Goal: Task Accomplishment & Management: Use online tool/utility

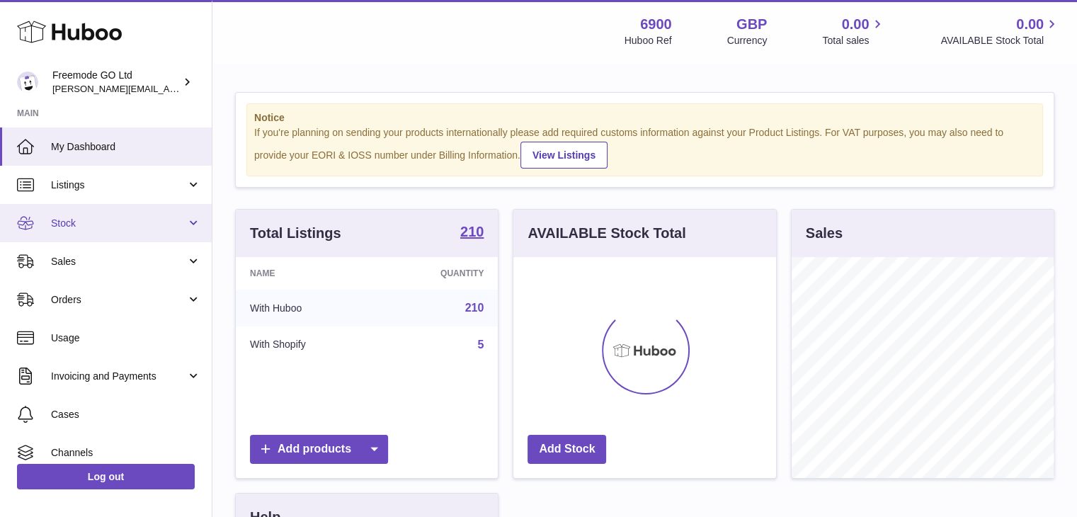
scroll to position [221, 263]
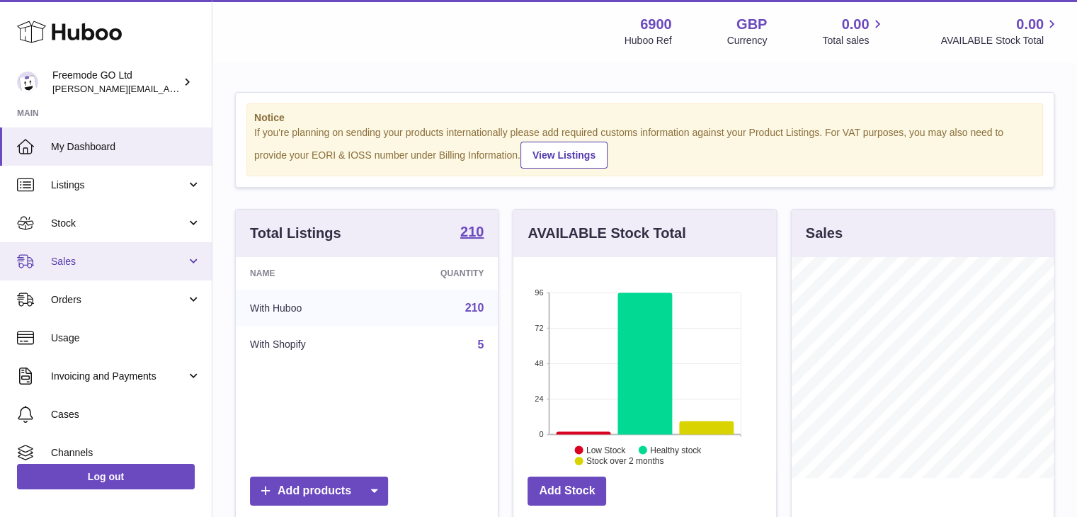
click at [142, 264] on span "Sales" at bounding box center [118, 261] width 135 height 13
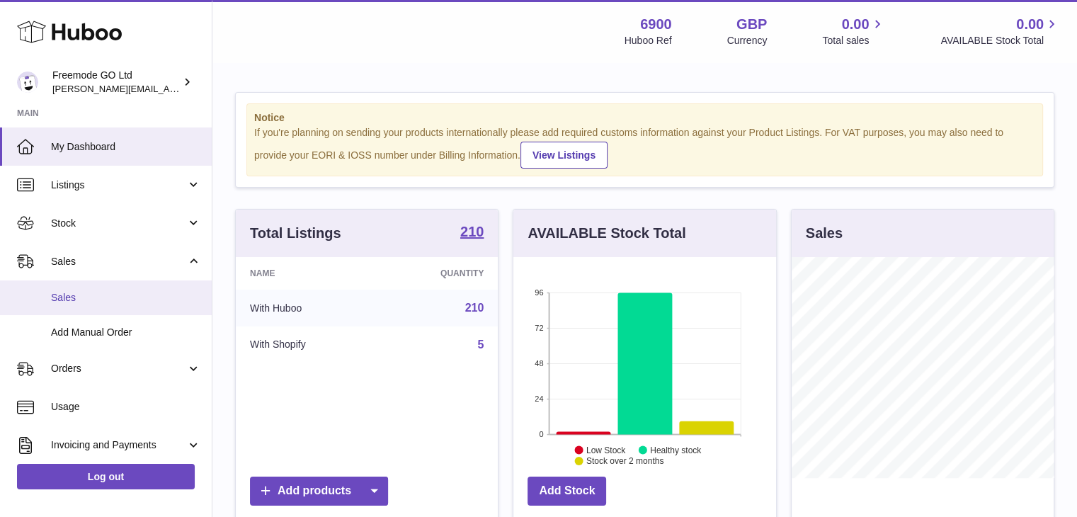
click at [96, 292] on span "Sales" at bounding box center [126, 297] width 150 height 13
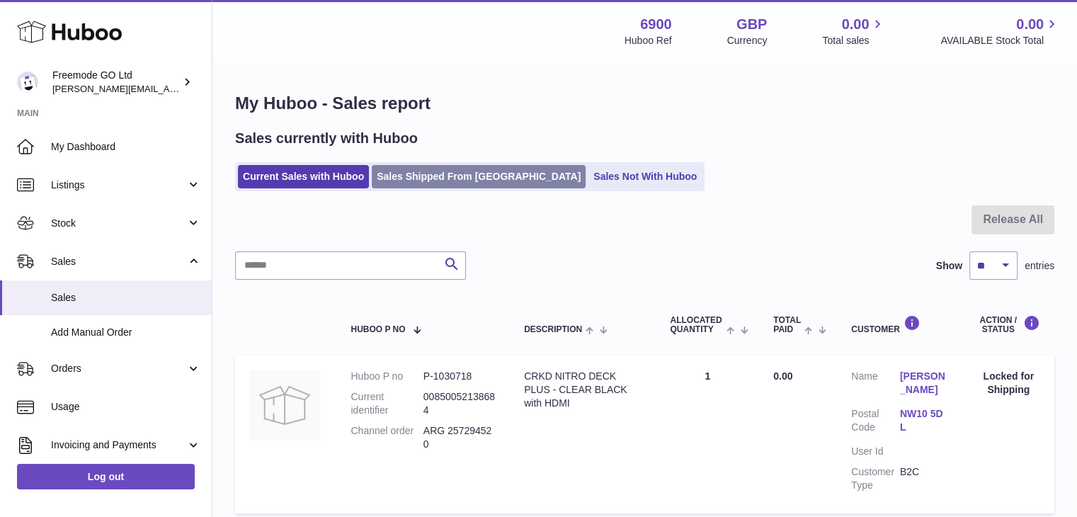
click at [479, 172] on link "Sales Shipped From Huboo" at bounding box center [479, 176] width 214 height 23
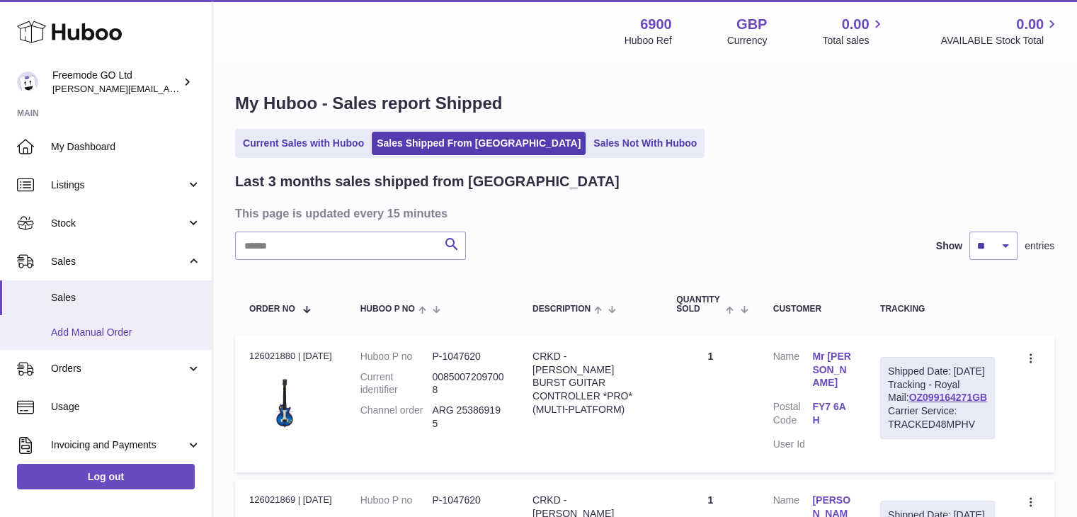
click at [122, 335] on span "Add Manual Order" at bounding box center [126, 332] width 150 height 13
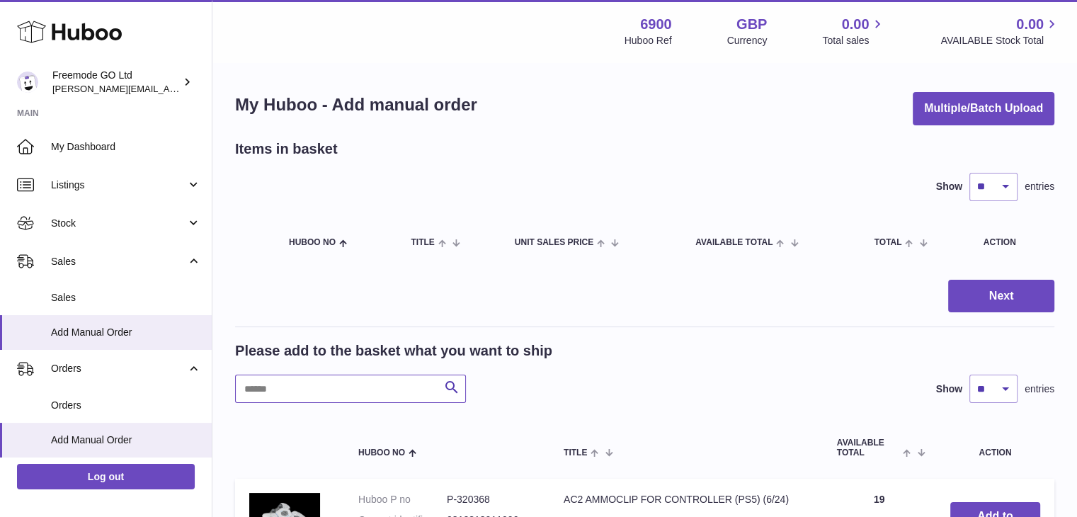
click at [330, 389] on input "text" at bounding box center [350, 388] width 231 height 28
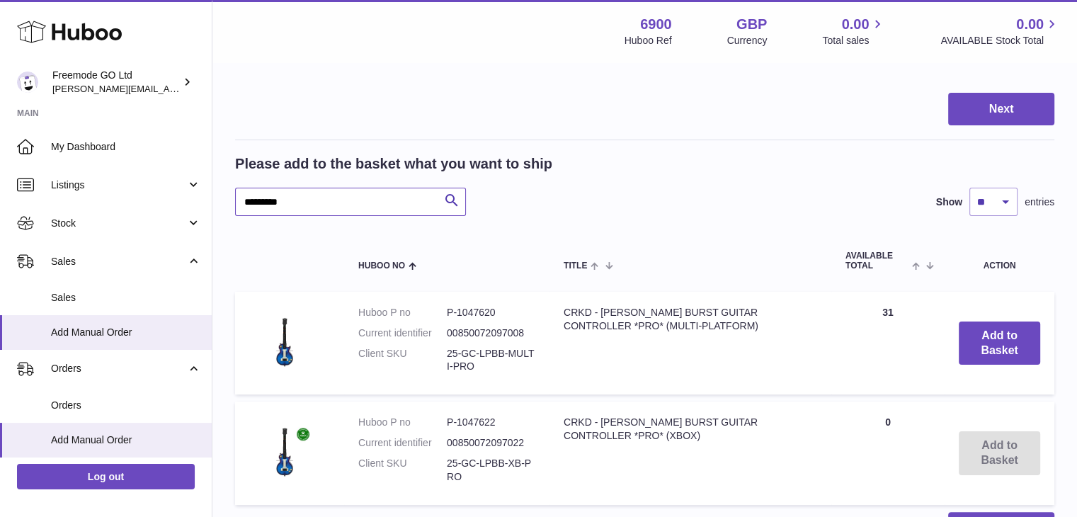
scroll to position [325, 0]
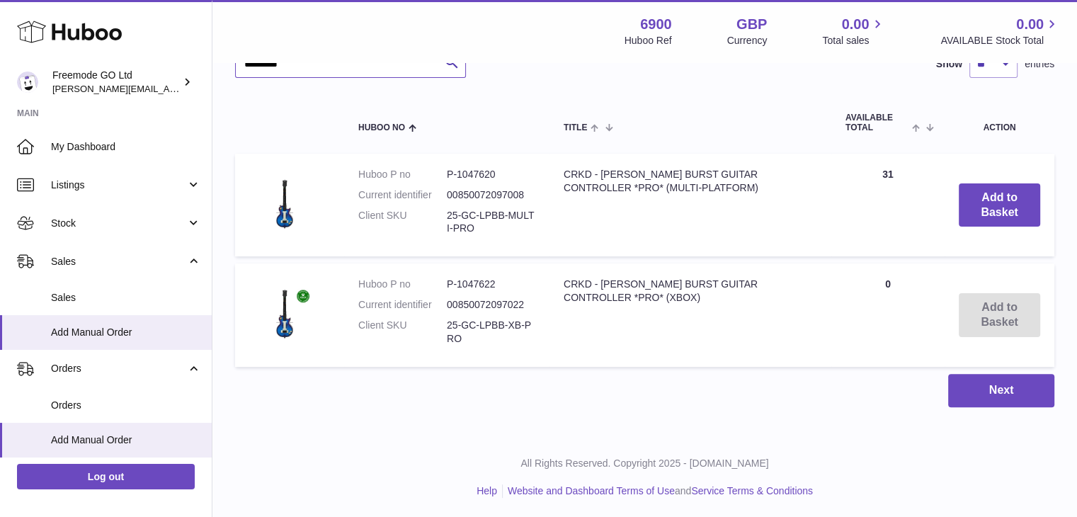
type input "*********"
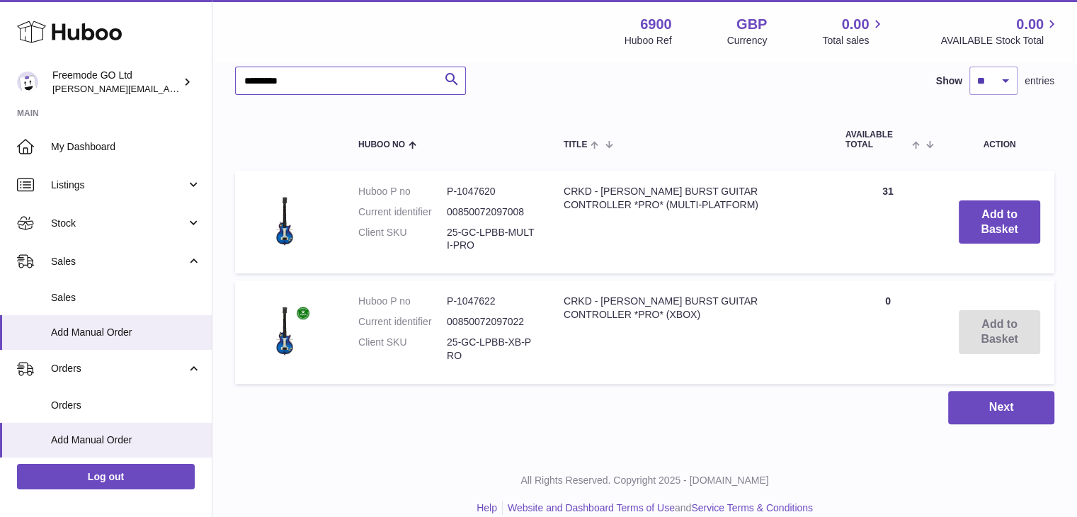
scroll to position [307, 0]
